Goal: Transaction & Acquisition: Subscribe to service/newsletter

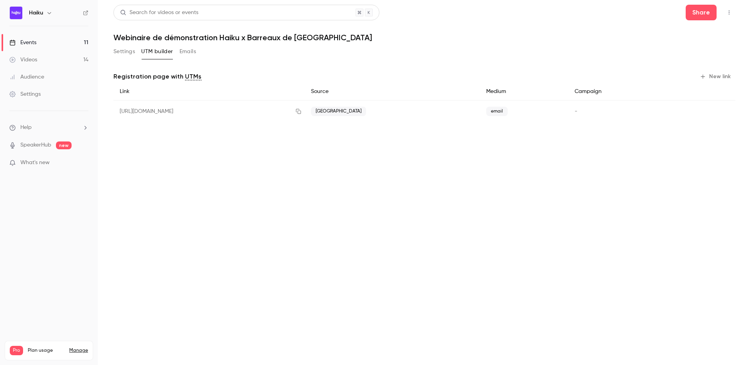
click at [34, 43] on div "Events" at bounding box center [22, 43] width 27 height 8
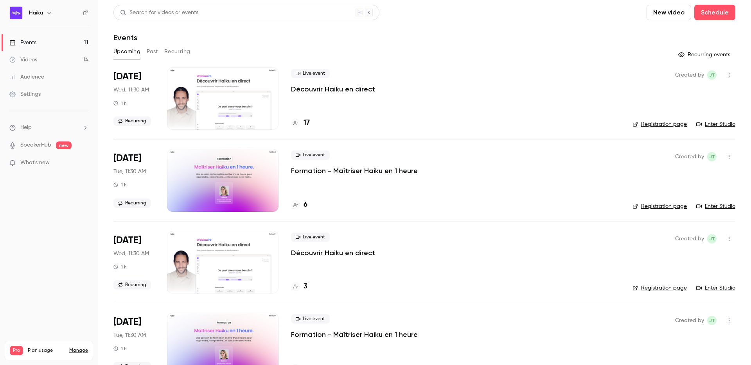
click at [135, 50] on button "Upcoming" at bounding box center [126, 51] width 27 height 13
click at [152, 50] on button "Past" at bounding box center [152, 51] width 11 height 13
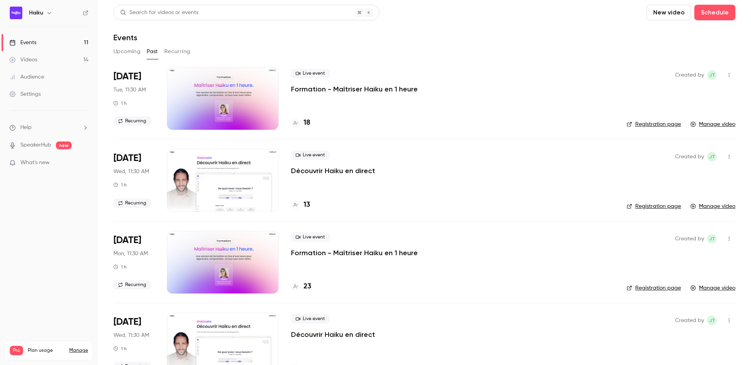
click at [231, 92] on div at bounding box center [222, 98] width 111 height 63
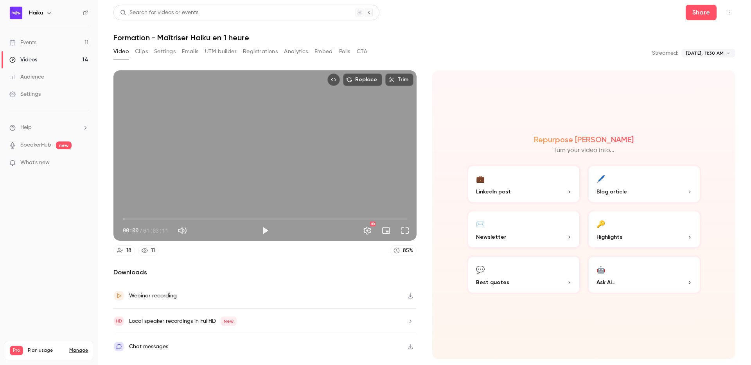
click at [297, 52] on button "Analytics" at bounding box center [296, 51] width 24 height 13
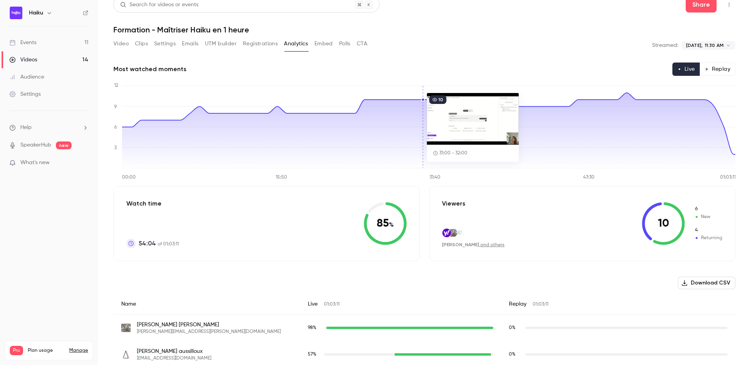
scroll to position [7, 0]
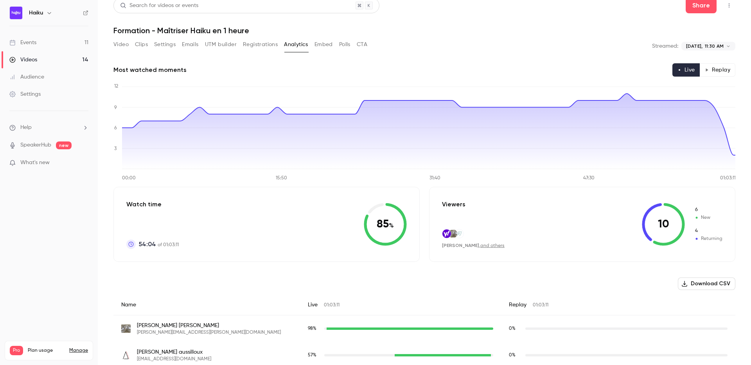
click at [192, 45] on button "Emails" at bounding box center [190, 44] width 16 height 13
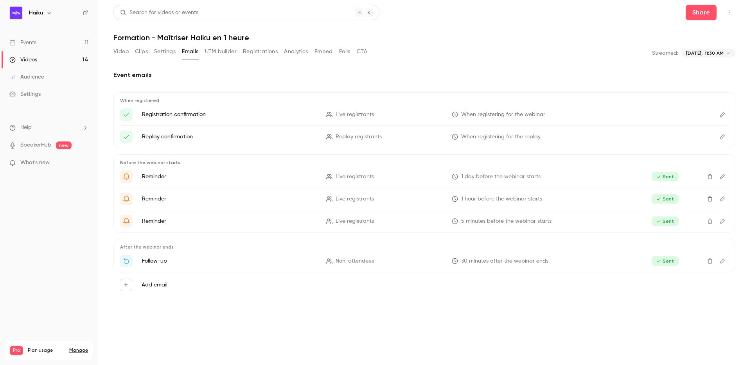
click at [721, 262] on icon "Edit" at bounding box center [722, 260] width 6 height 5
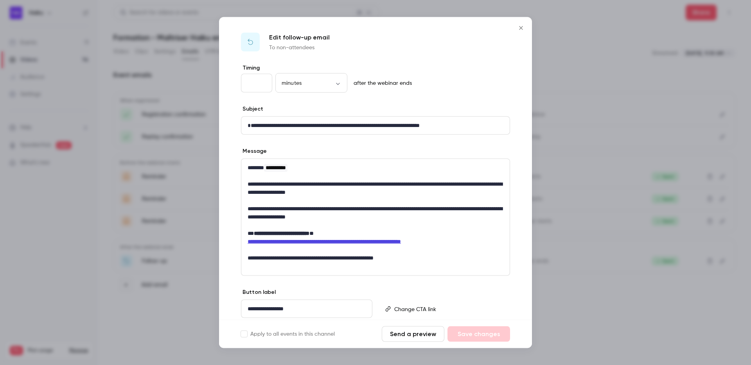
click at [563, 47] on div at bounding box center [375, 182] width 751 height 365
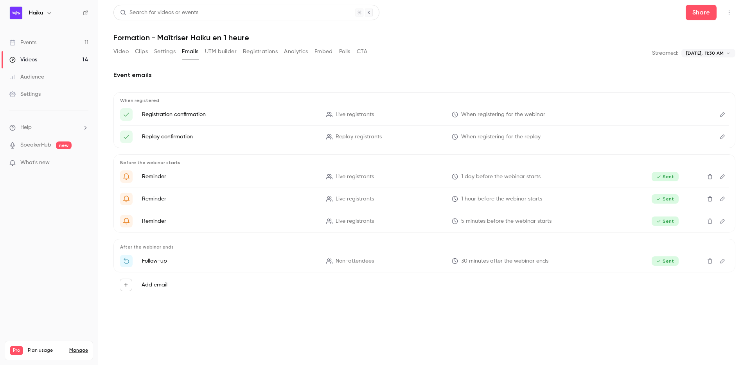
click at [45, 43] on link "Events 11" at bounding box center [49, 42] width 98 height 17
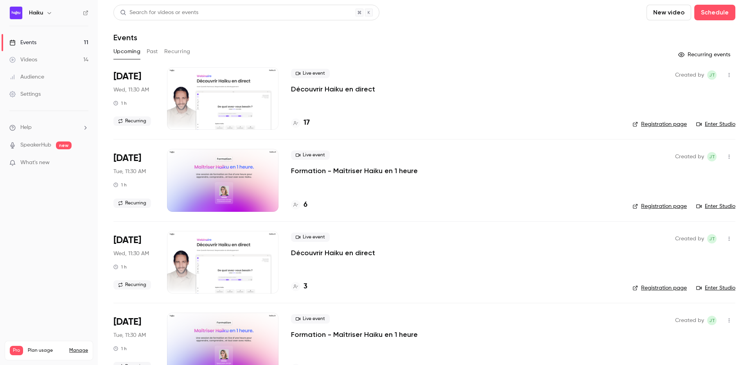
click at [79, 348] on link "Manage" at bounding box center [78, 351] width 19 height 6
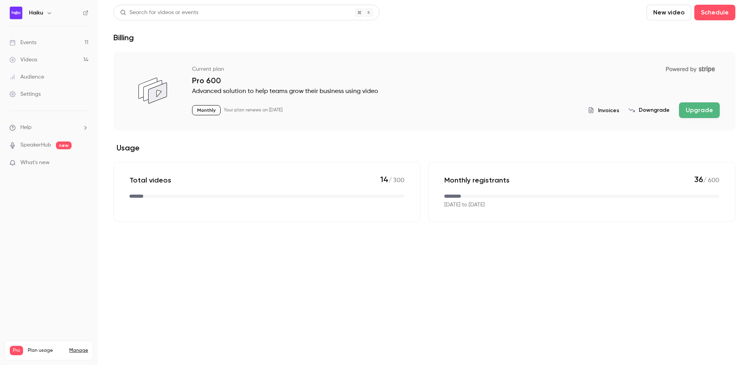
click at [76, 348] on link "Manage" at bounding box center [78, 351] width 19 height 6
click at [701, 106] on button "Upgrade" at bounding box center [699, 110] width 41 height 16
